Goal: Task Accomplishment & Management: Use online tool/utility

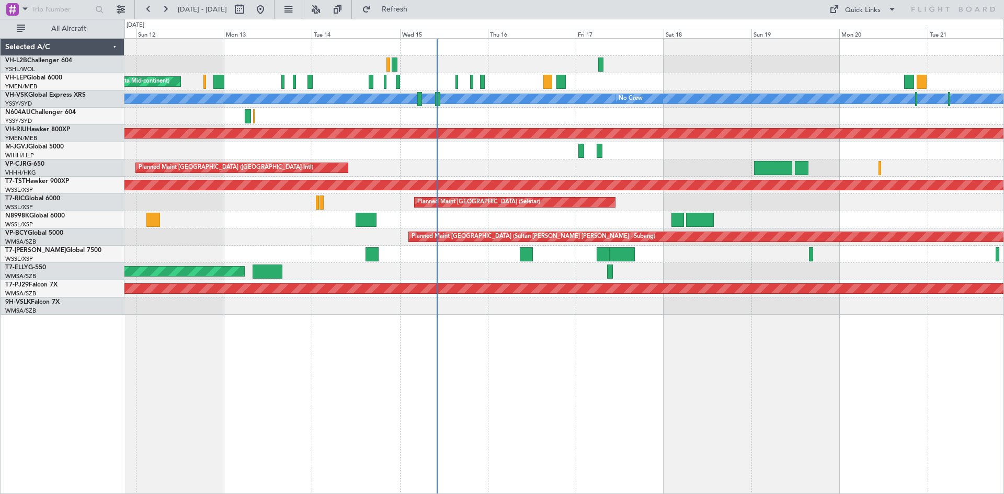
click at [453, 83] on div "Unplanned Maint Wichita (Wichita Mid-continent)" at bounding box center [563, 81] width 879 height 17
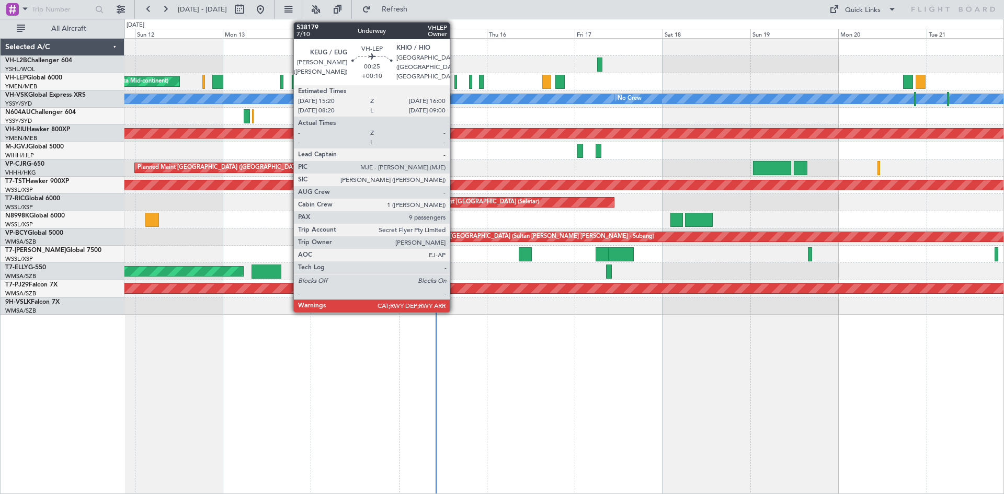
click at [454, 83] on div at bounding box center [455, 82] width 3 height 14
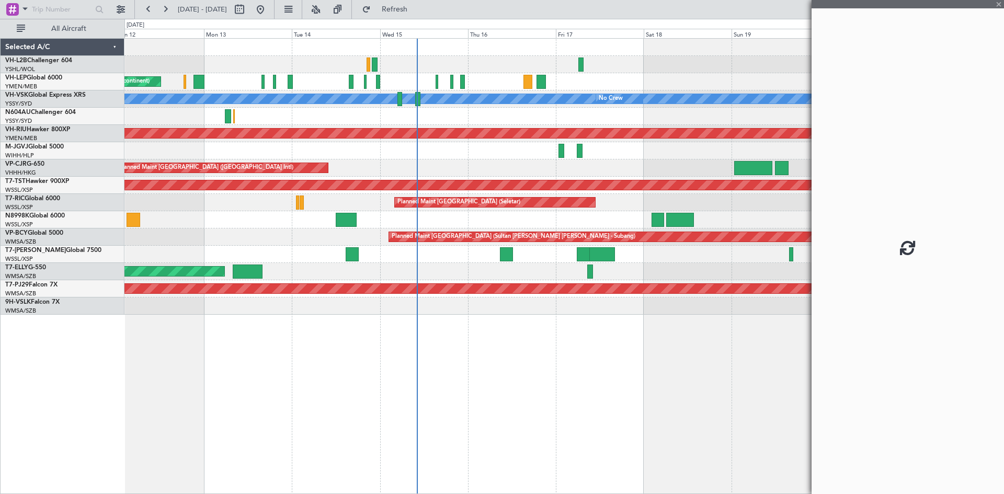
click at [456, 118] on div at bounding box center [563, 116] width 879 height 17
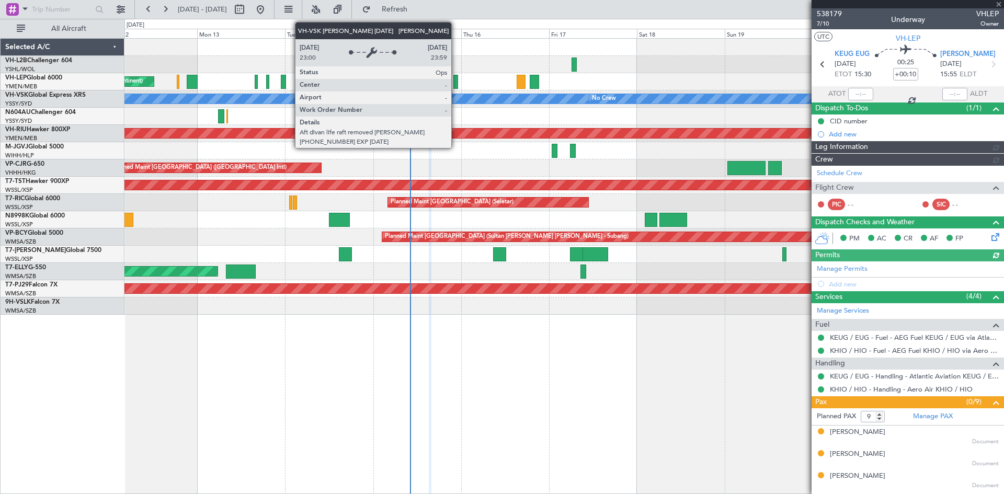
type input "Hafiz Sapuwan (HHAFI)"
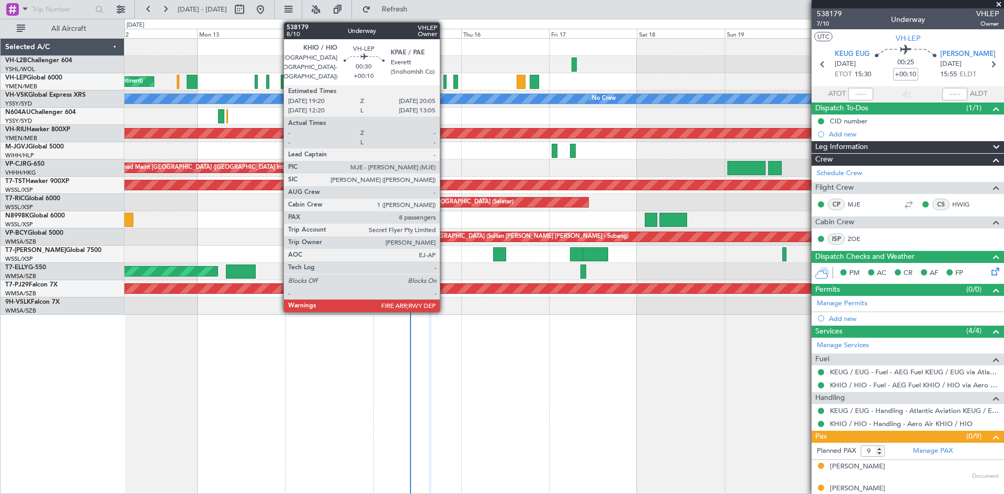
click at [444, 84] on div at bounding box center [444, 82] width 3 height 14
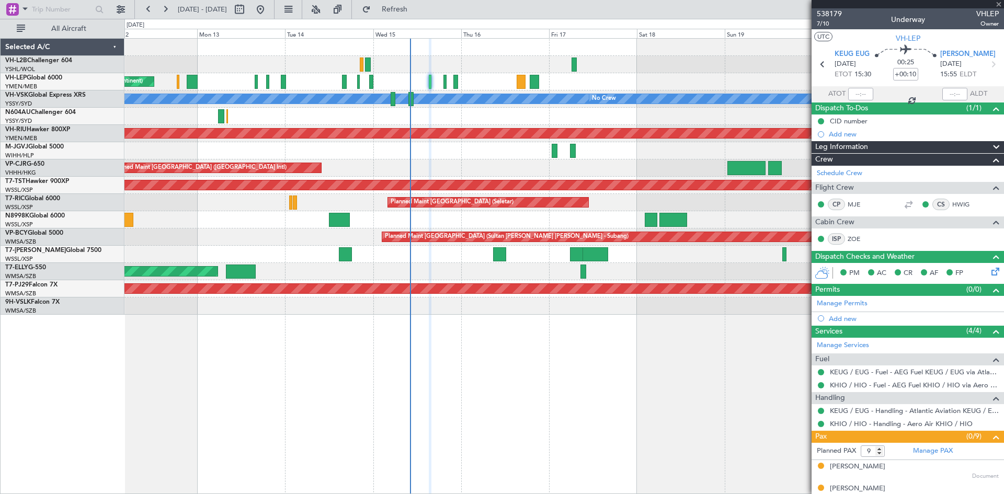
type input "8"
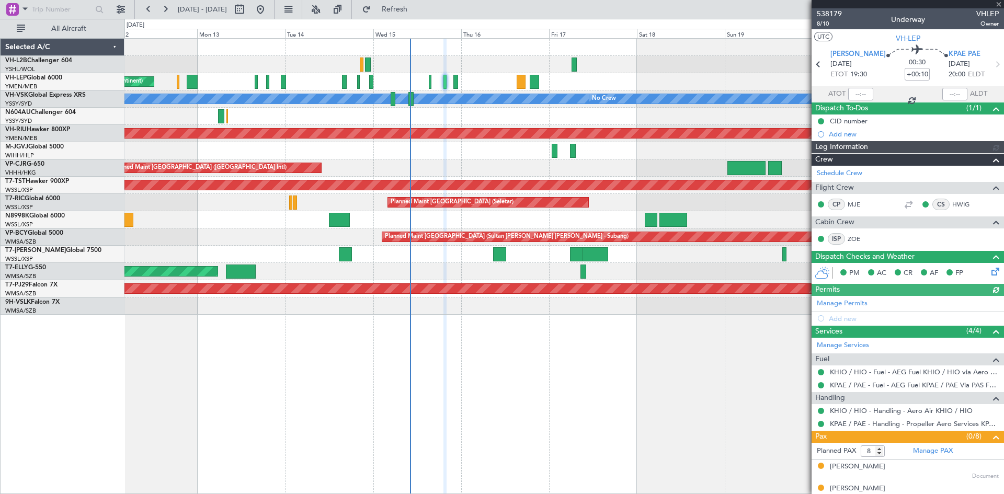
type input "Hafiz Sapuwan (HHAFI)"
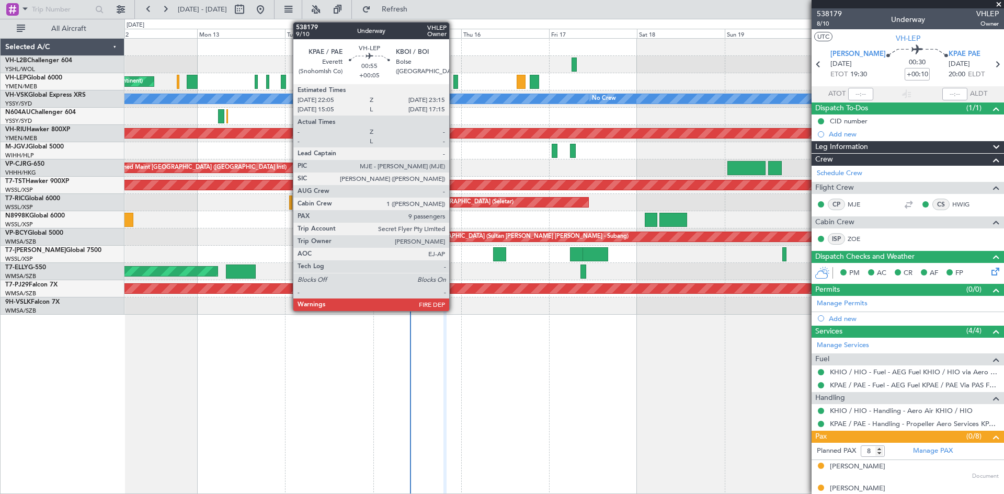
click at [454, 78] on div at bounding box center [455, 82] width 5 height 14
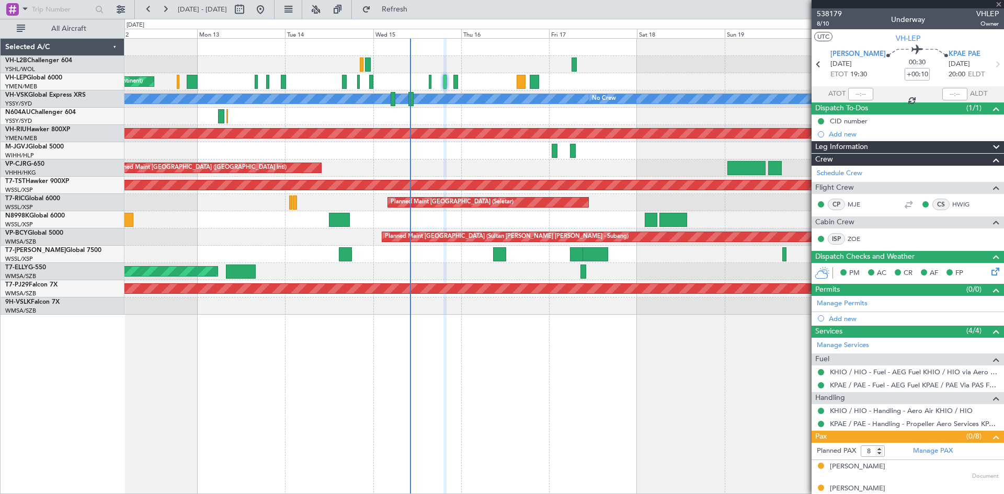
type input "+00:05"
type input "9"
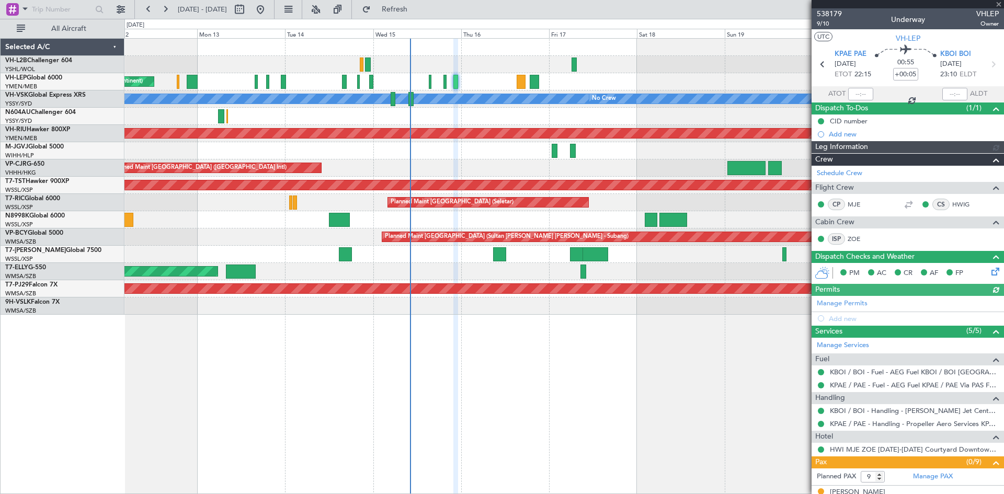
type input "Hafiz Sapuwan (HHAFI)"
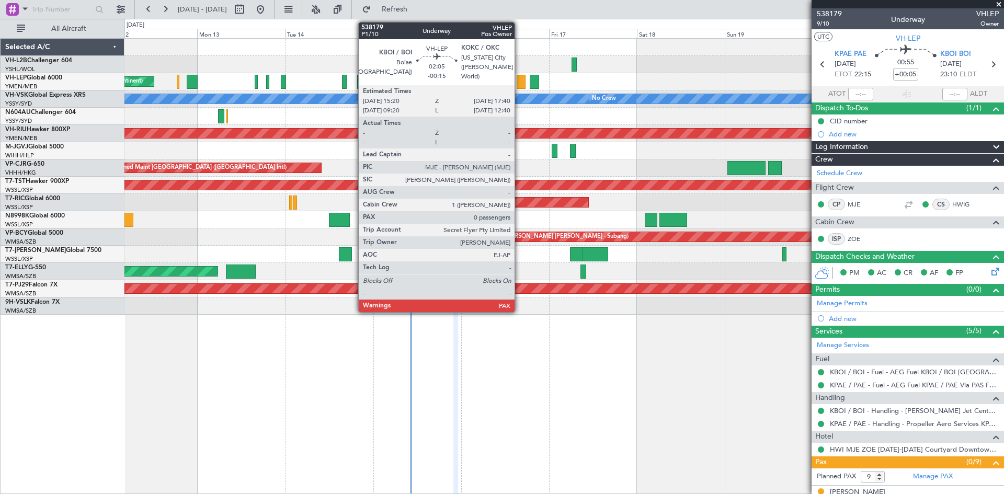
click at [519, 87] on div at bounding box center [520, 82] width 9 height 14
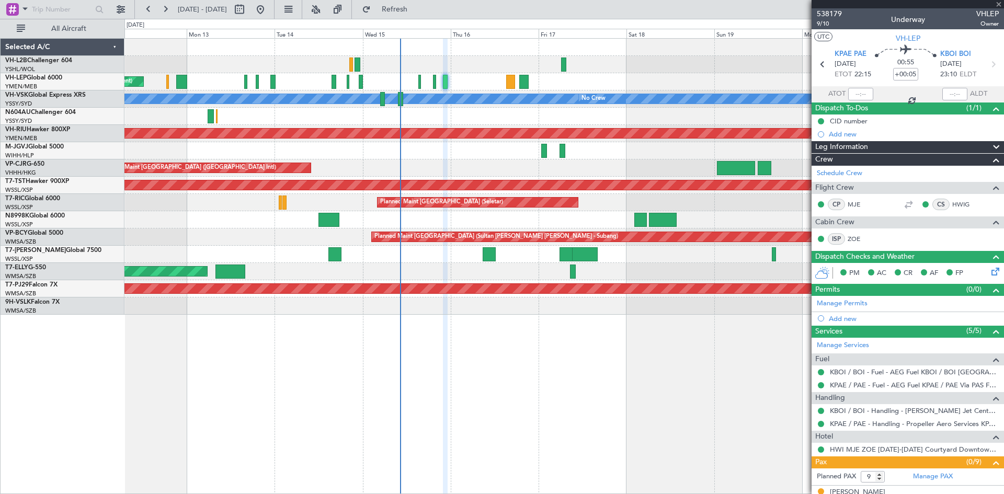
click at [649, 88] on div "Unplanned Maint Wichita (Wichita Mid-continent)" at bounding box center [563, 81] width 879 height 17
type input "-00:15"
type input "0"
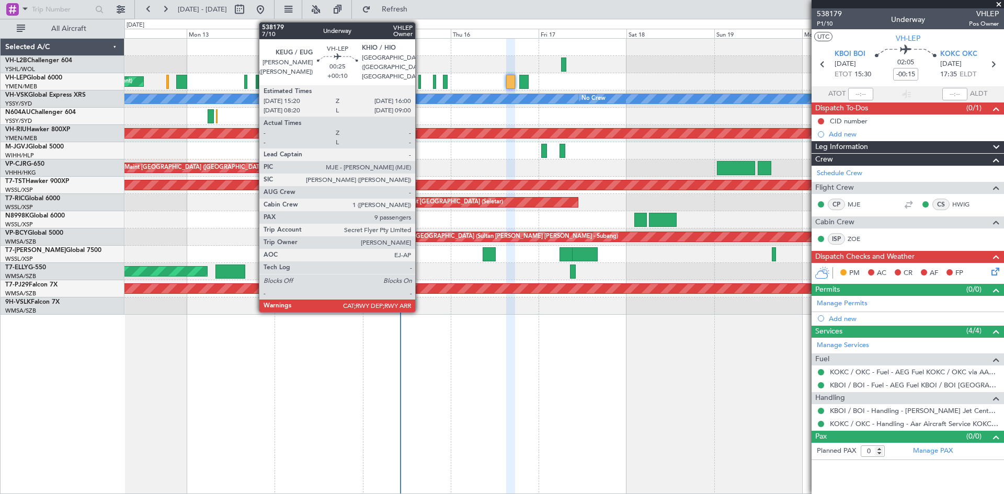
click at [420, 84] on div at bounding box center [419, 82] width 3 height 14
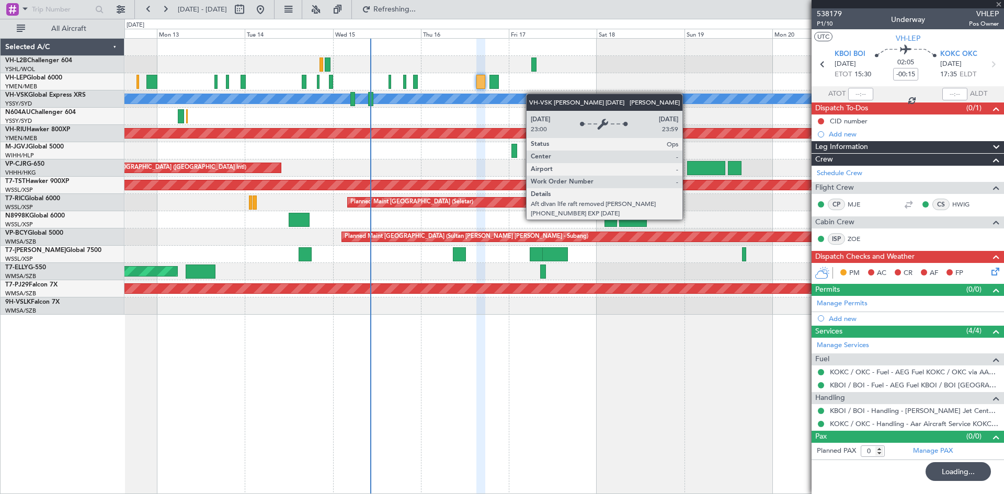
type input "+00:10"
type input "9"
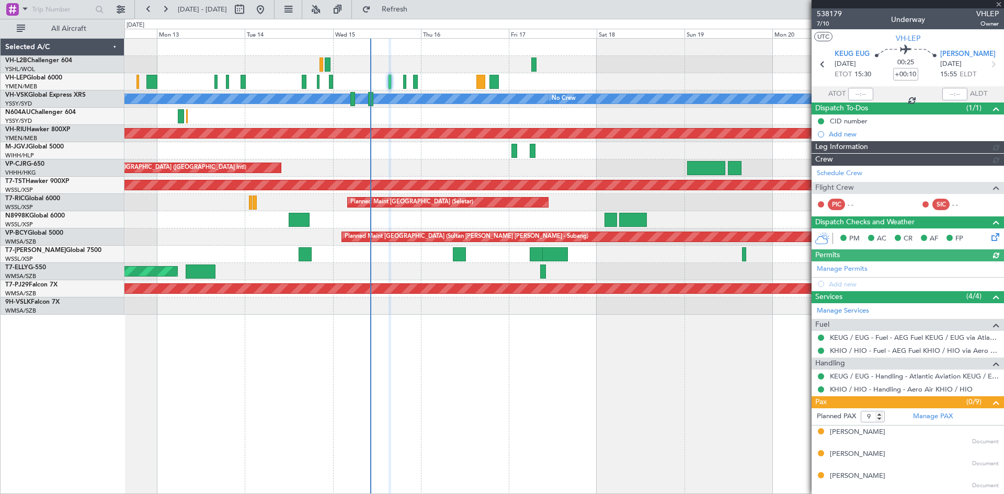
type input "Hafiz Sapuwan (HHAFI)"
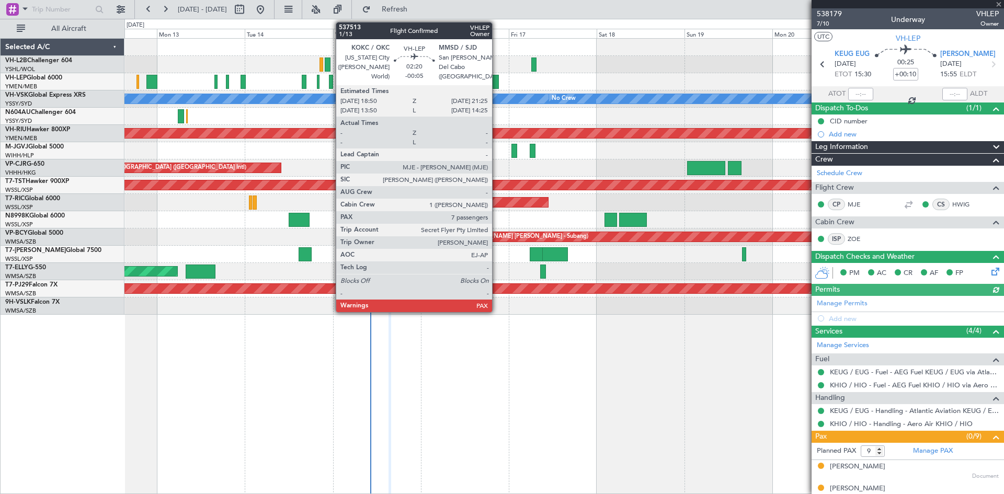
click at [497, 87] on div at bounding box center [494, 82] width 10 height 14
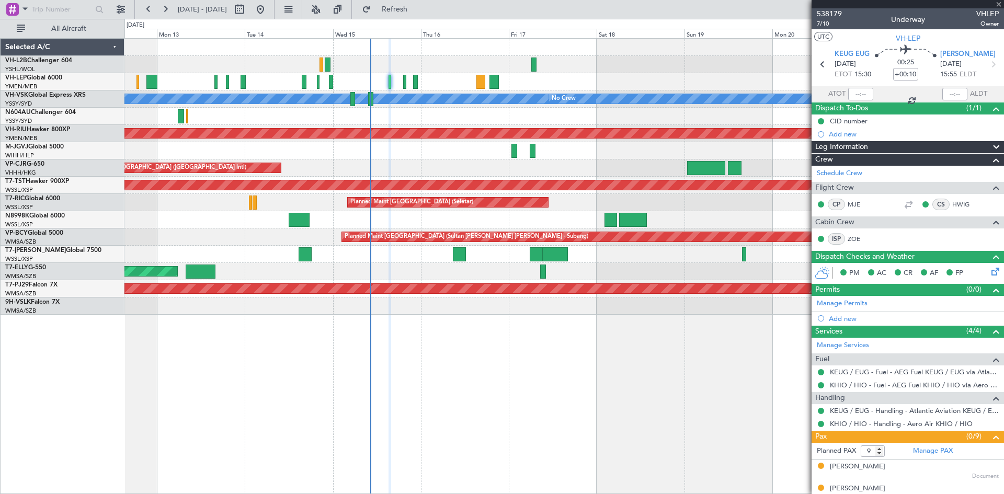
type input "-00:05"
type input "7"
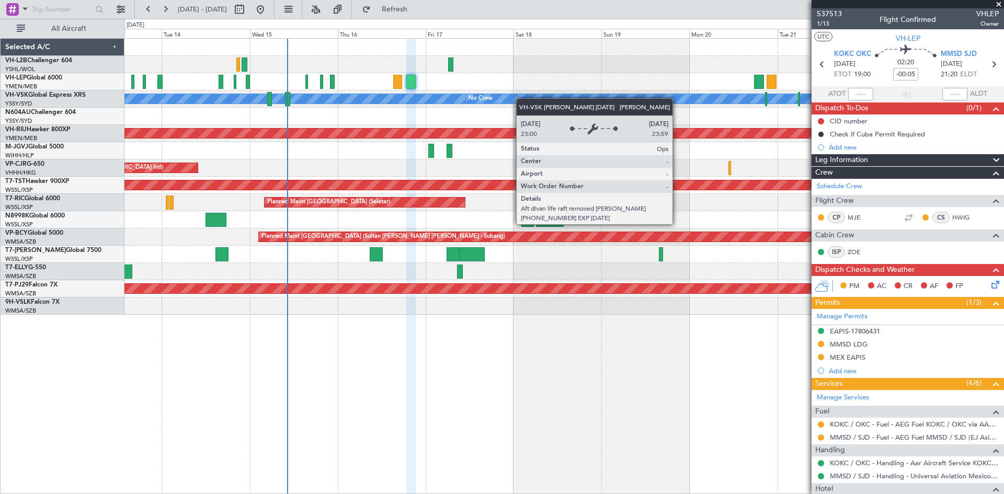
click at [520, 99] on div "Unplanned Maint Wichita (Wichita Mid-continent) MEL No Crew Planned Maint Melbo…" at bounding box center [563, 177] width 879 height 276
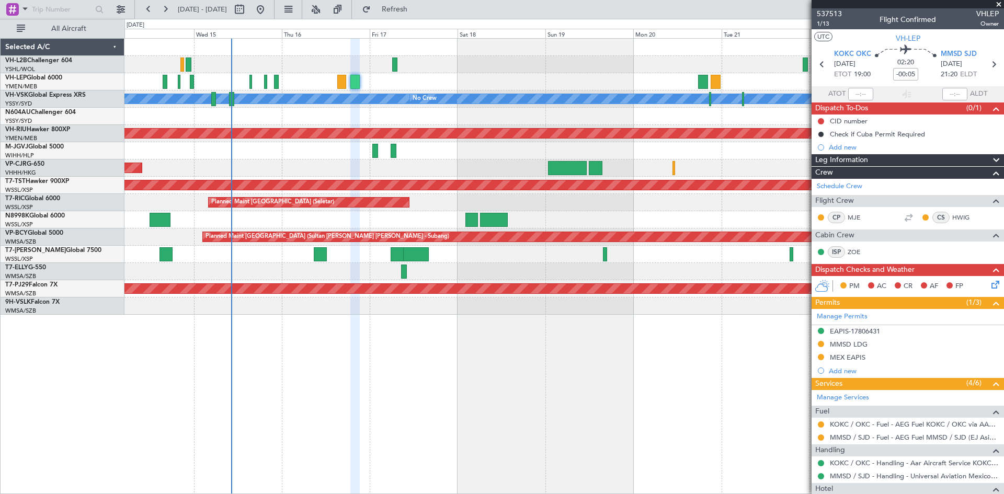
click at [590, 109] on div "Unplanned Maint Wichita (Wichita Mid-continent) MEL No Crew Planned Maint Melbo…" at bounding box center [563, 177] width 879 height 276
